Goal: Communication & Community: Answer question/provide support

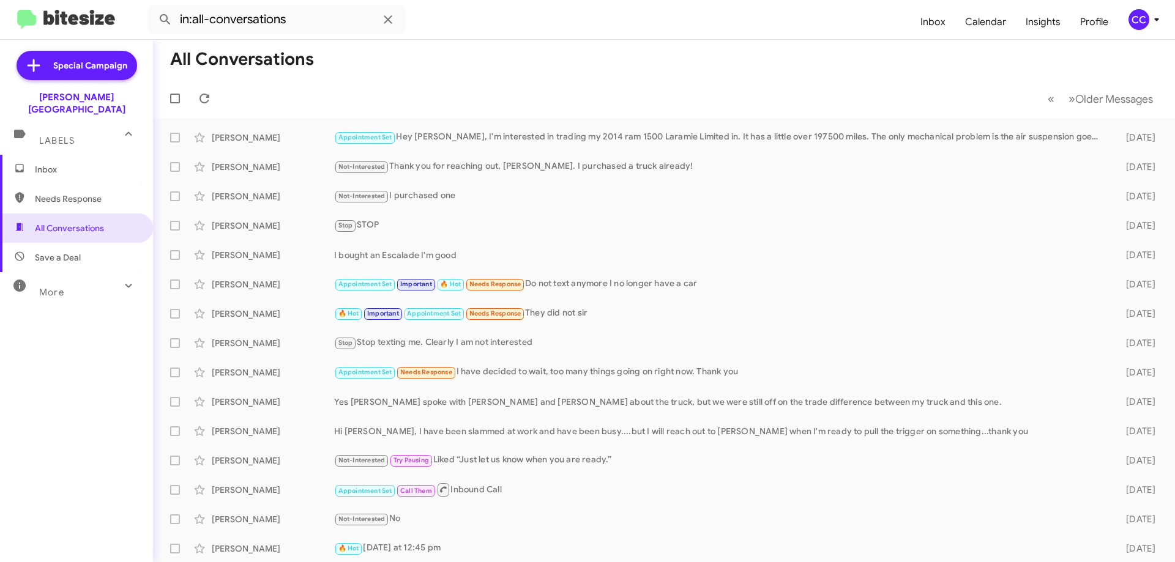
click at [49, 163] on span "Inbox" at bounding box center [87, 169] width 104 height 12
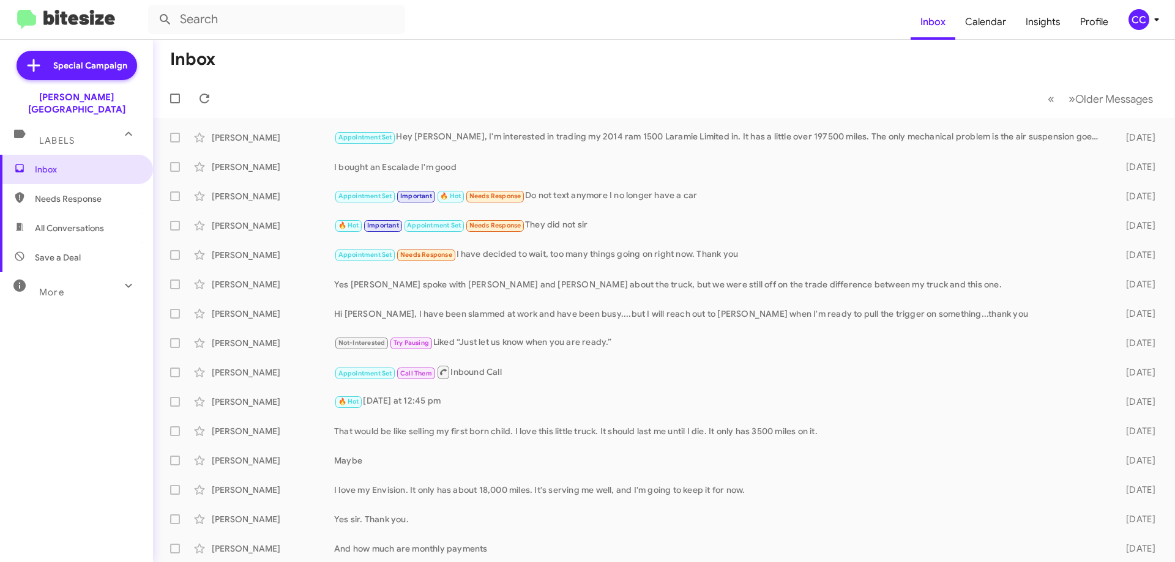
click at [51, 193] on span "Needs Response" at bounding box center [87, 199] width 104 height 12
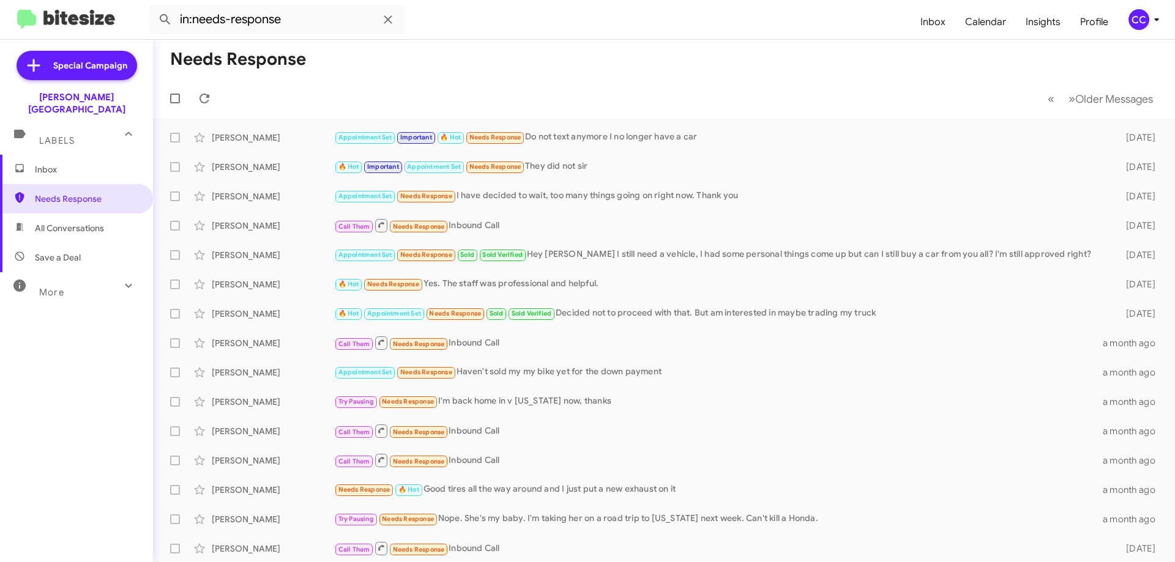
click at [63, 222] on span "All Conversations" at bounding box center [69, 228] width 69 height 12
type input "in:all-conversations"
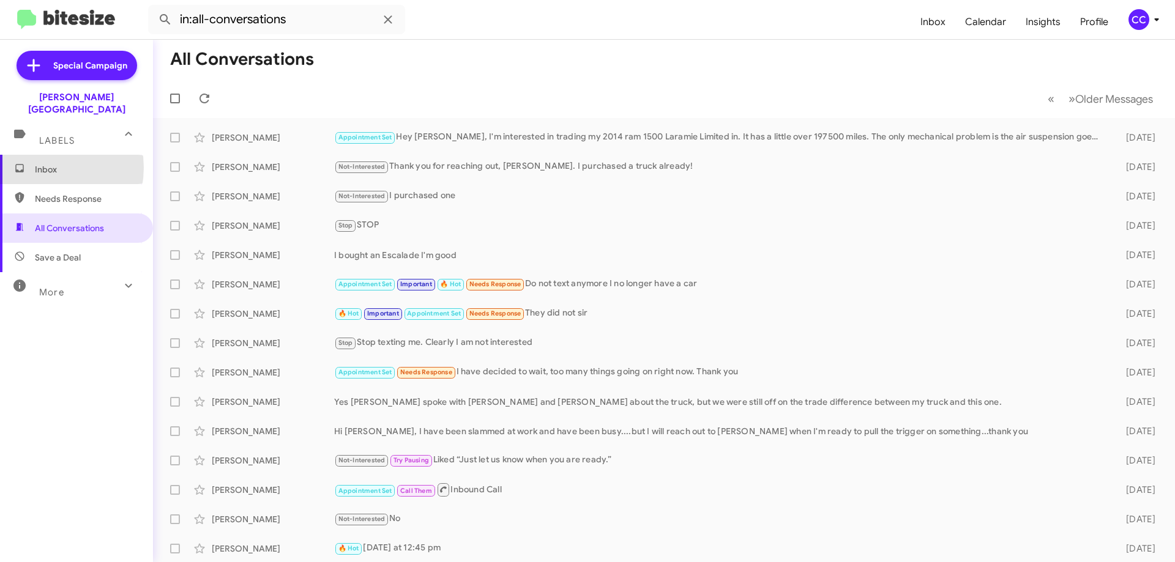
click at [40, 163] on span "Inbox" at bounding box center [87, 169] width 104 height 12
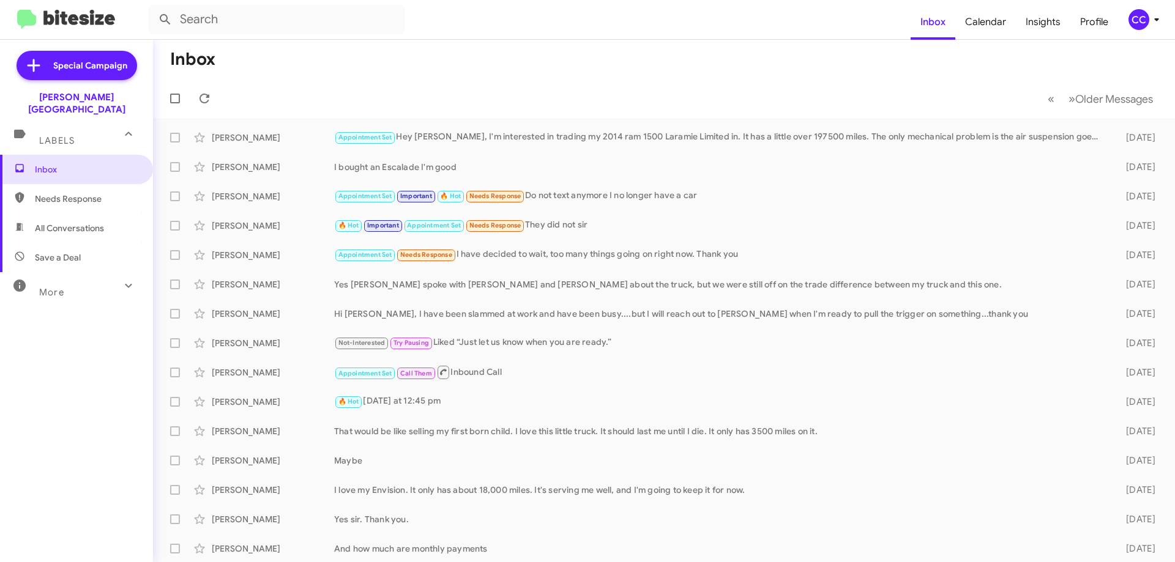
click at [91, 193] on span "Needs Response" at bounding box center [87, 199] width 104 height 12
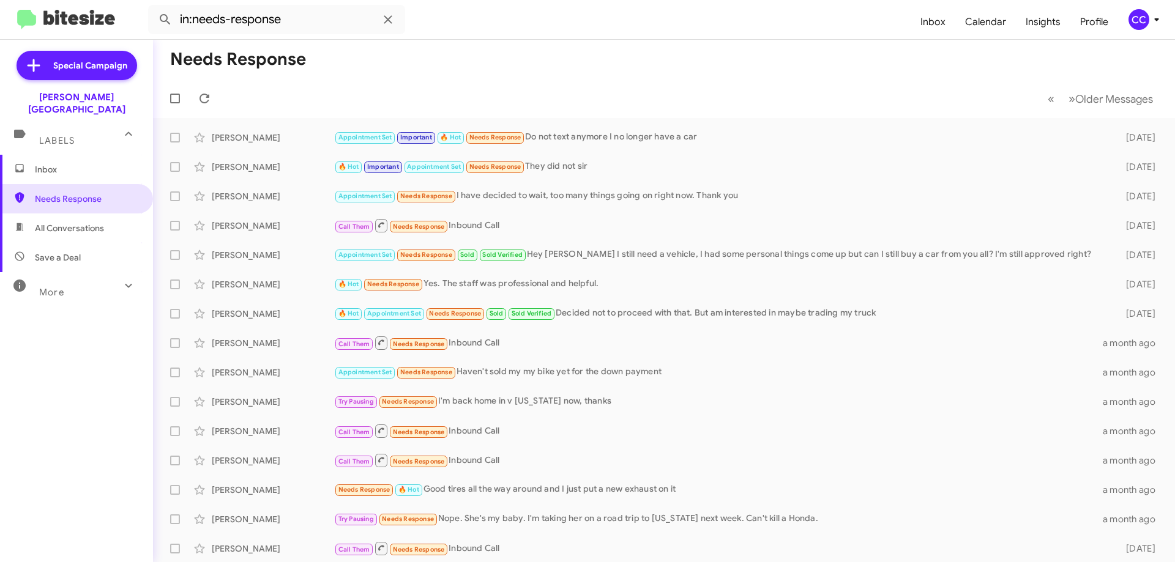
click at [81, 222] on span "All Conversations" at bounding box center [69, 228] width 69 height 12
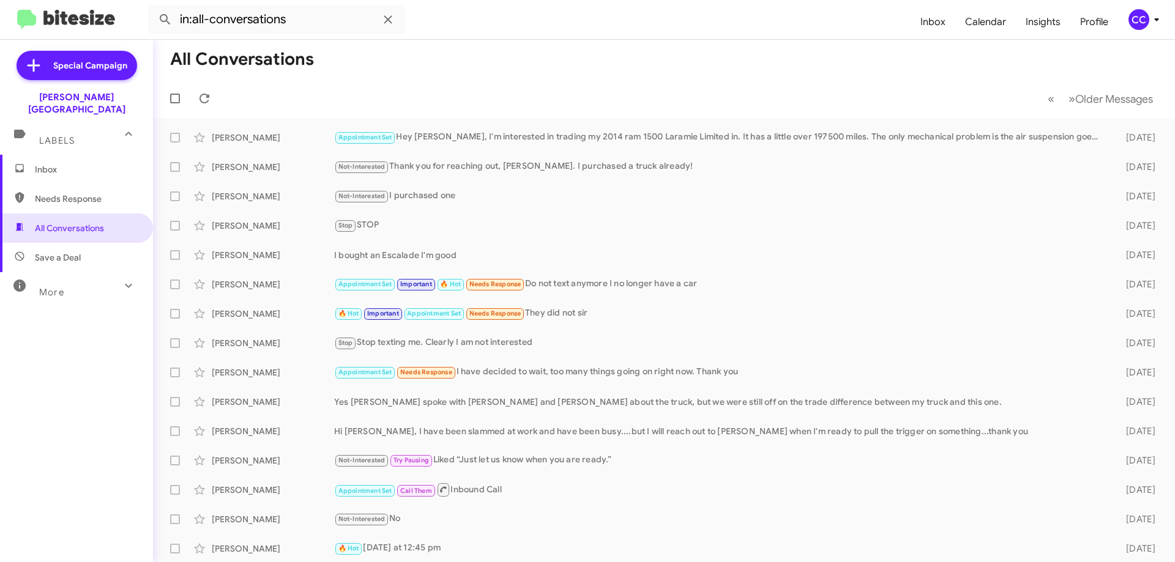
click at [54, 252] on span "Save a Deal" at bounding box center [58, 258] width 46 height 12
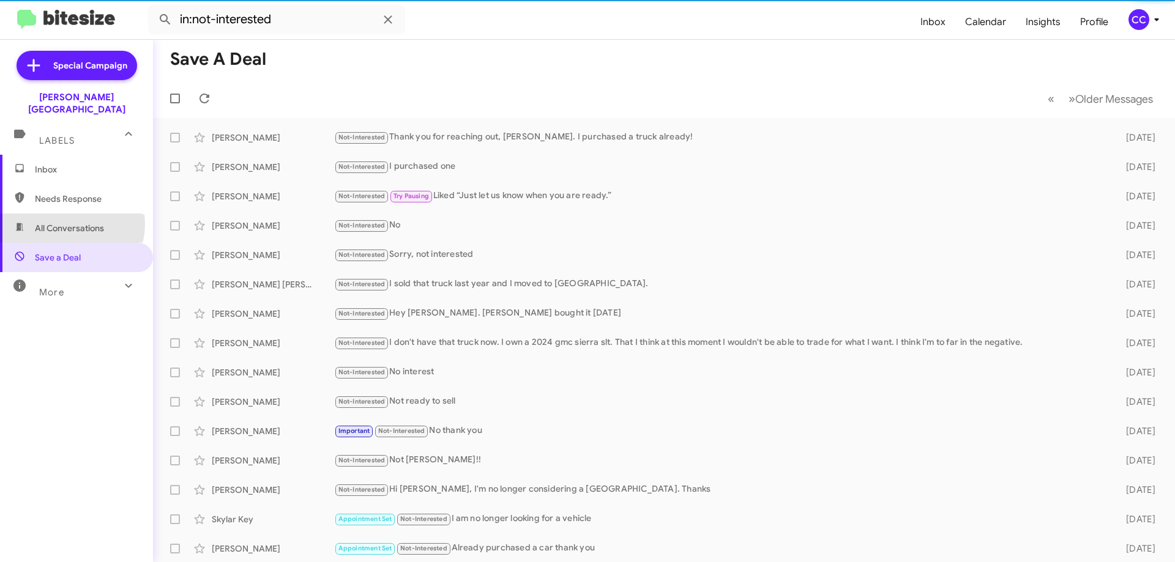
click at [66, 222] on span "All Conversations" at bounding box center [69, 228] width 69 height 12
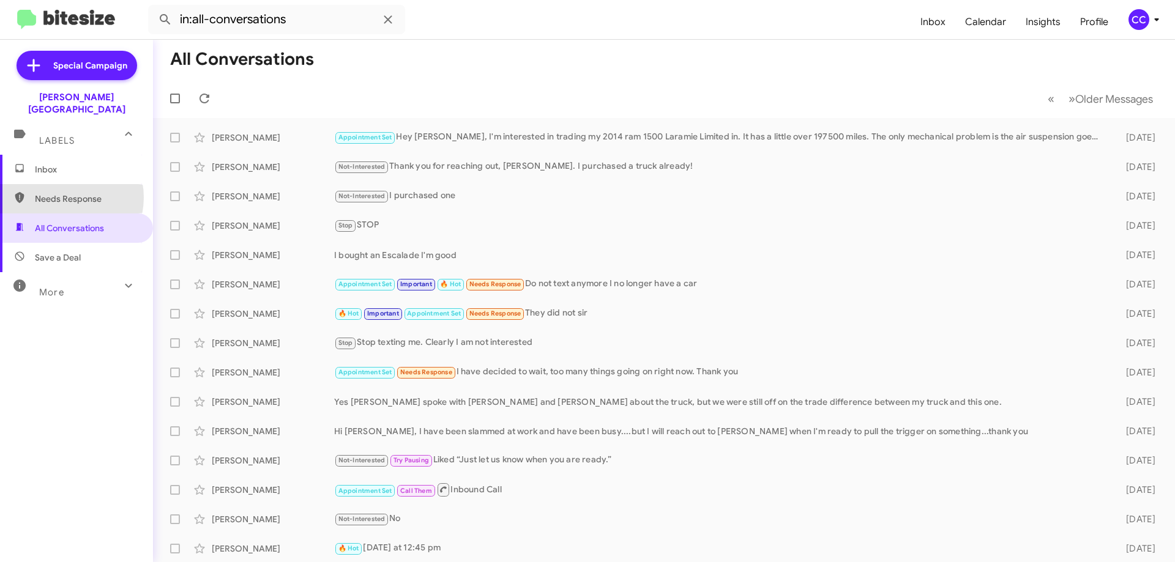
click at [60, 193] on span "Needs Response" at bounding box center [87, 199] width 104 height 12
type input "in:needs-response"
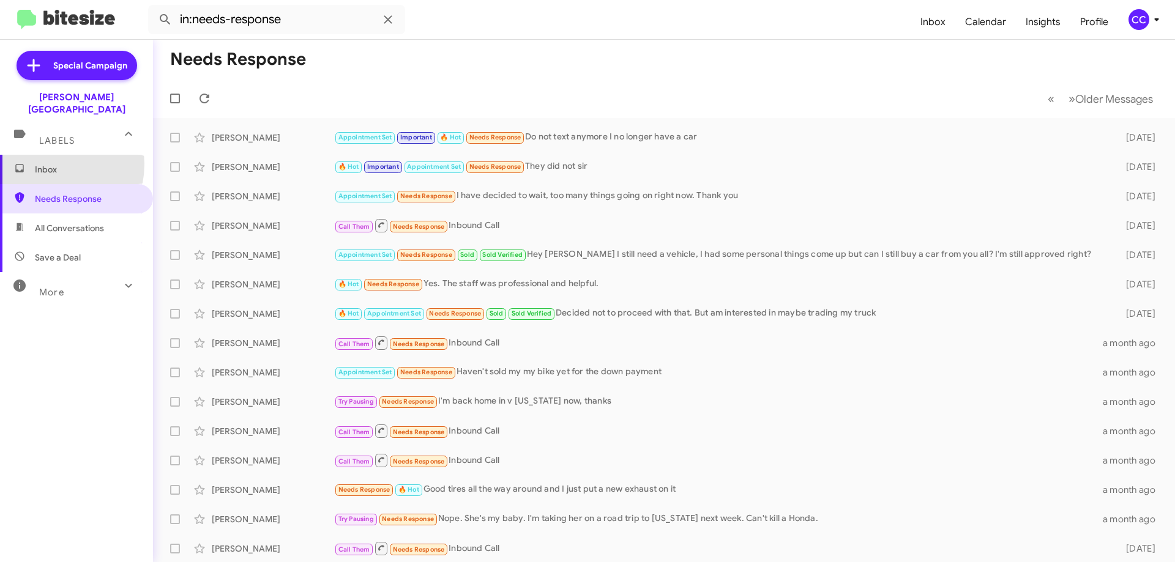
click at [40, 163] on span "Inbox" at bounding box center [87, 169] width 104 height 12
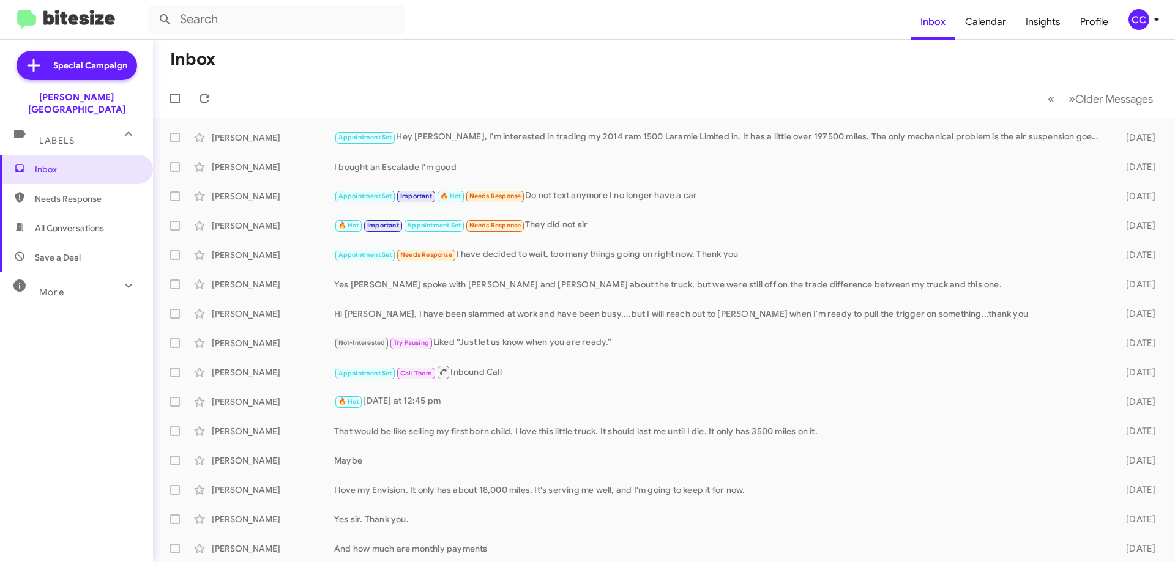
click at [63, 193] on span "Needs Response" at bounding box center [87, 199] width 104 height 12
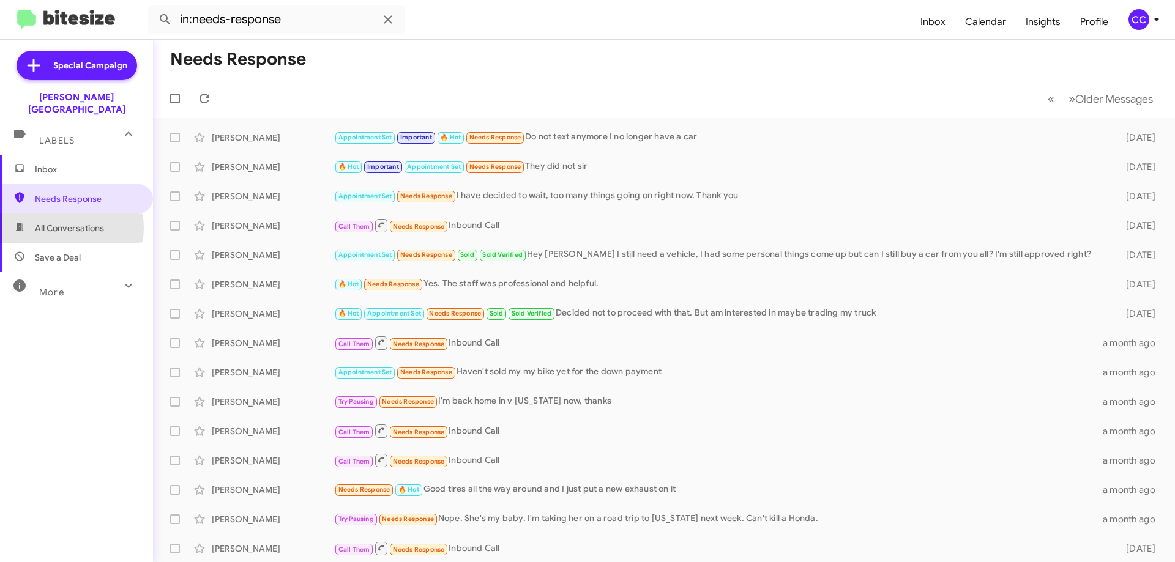
click at [50, 222] on span "All Conversations" at bounding box center [69, 228] width 69 height 12
type input "in:all-conversations"
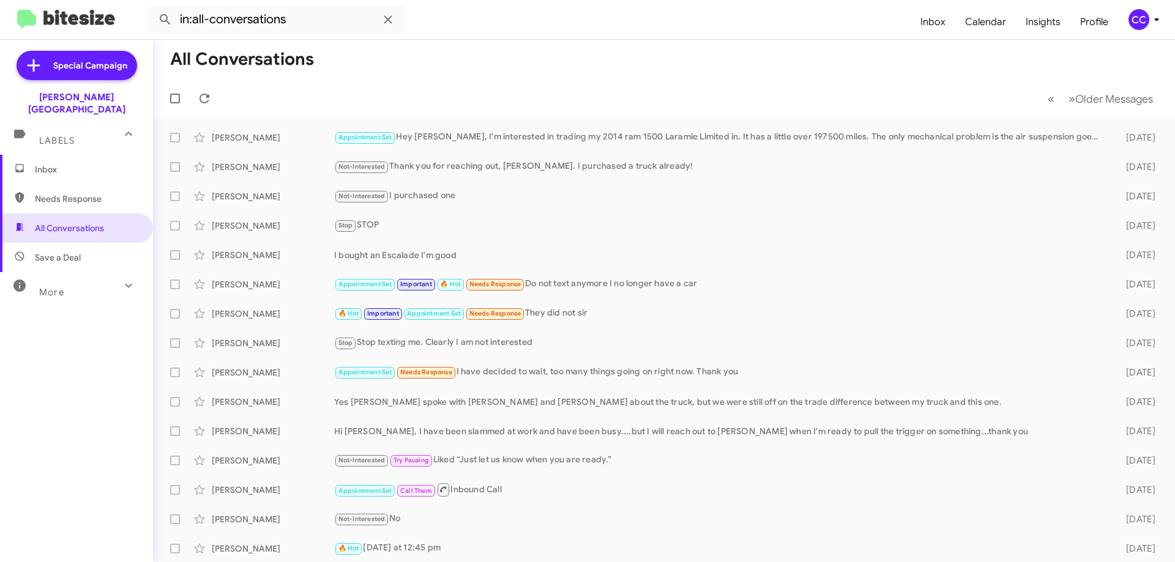
click at [40, 163] on span "Inbox" at bounding box center [87, 169] width 104 height 12
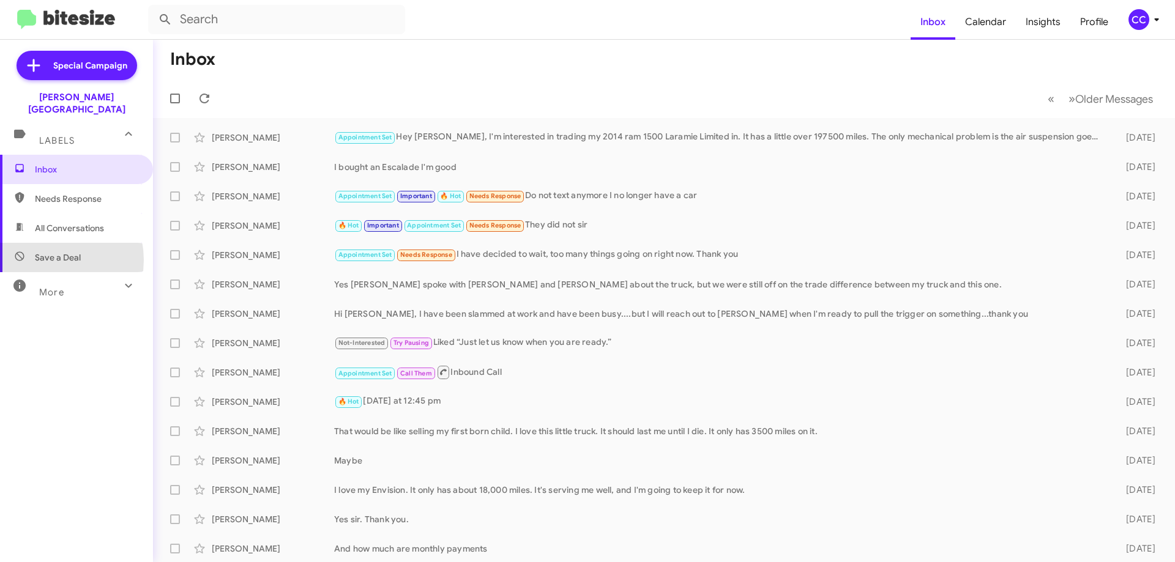
click at [46, 252] on span "Save a Deal" at bounding box center [58, 258] width 46 height 12
type input "in:not-interested"
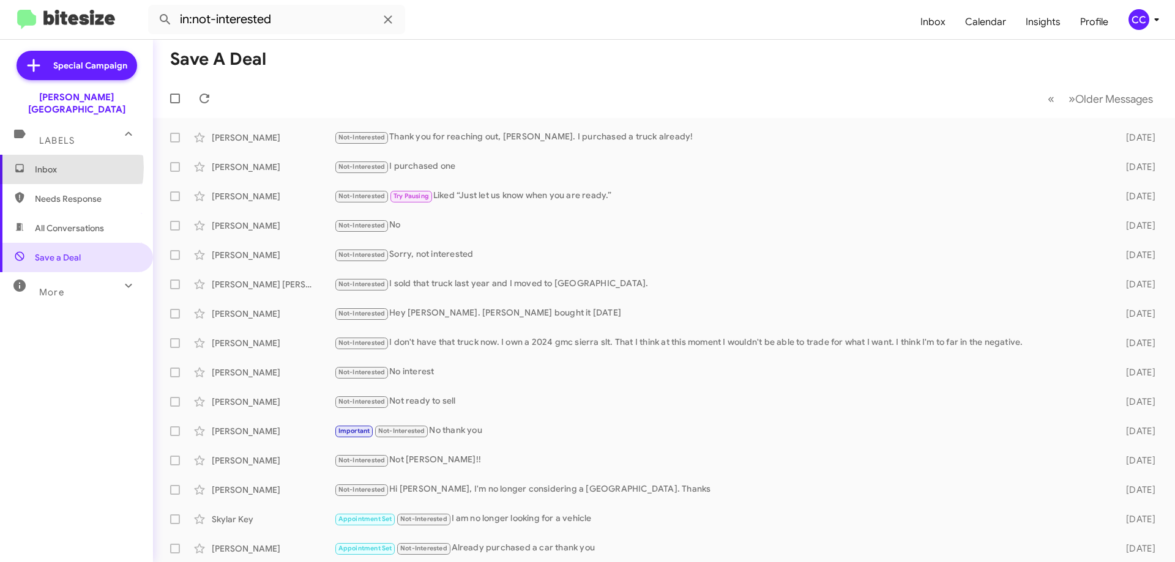
click at [38, 163] on span "Inbox" at bounding box center [87, 169] width 104 height 12
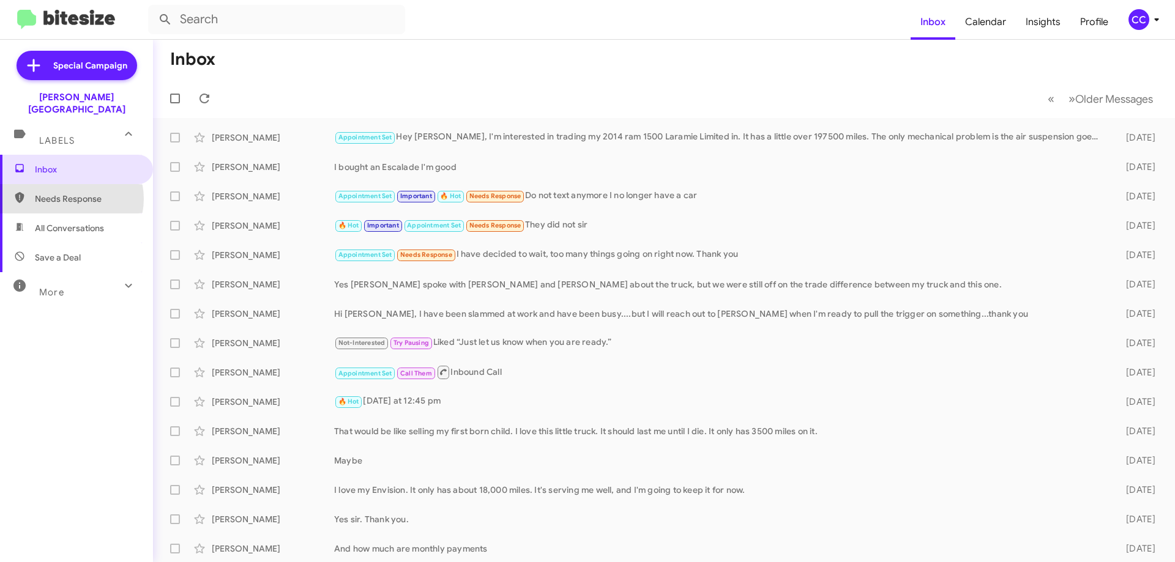
click at [69, 193] on span "Needs Response" at bounding box center [87, 199] width 104 height 12
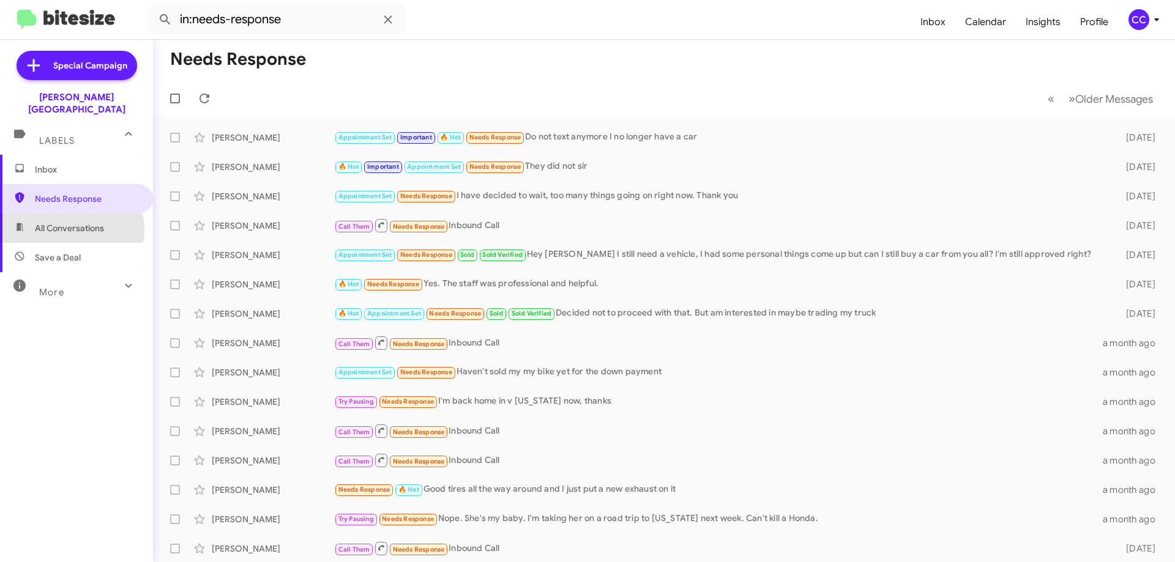
click at [54, 222] on span "All Conversations" at bounding box center [69, 228] width 69 height 12
type input "in:all-conversations"
